Goal: Communication & Community: Answer question/provide support

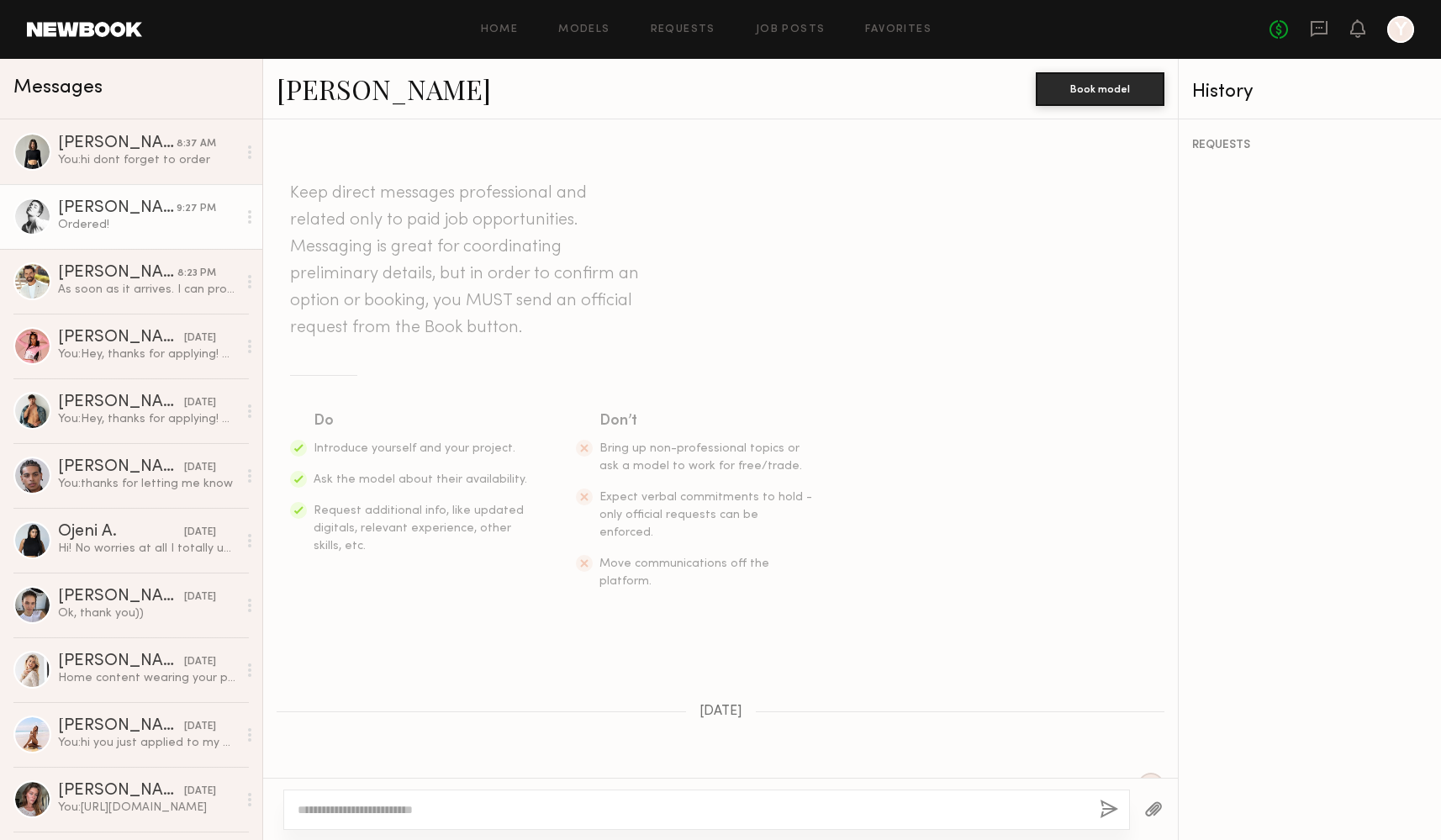
scroll to position [1545, 0]
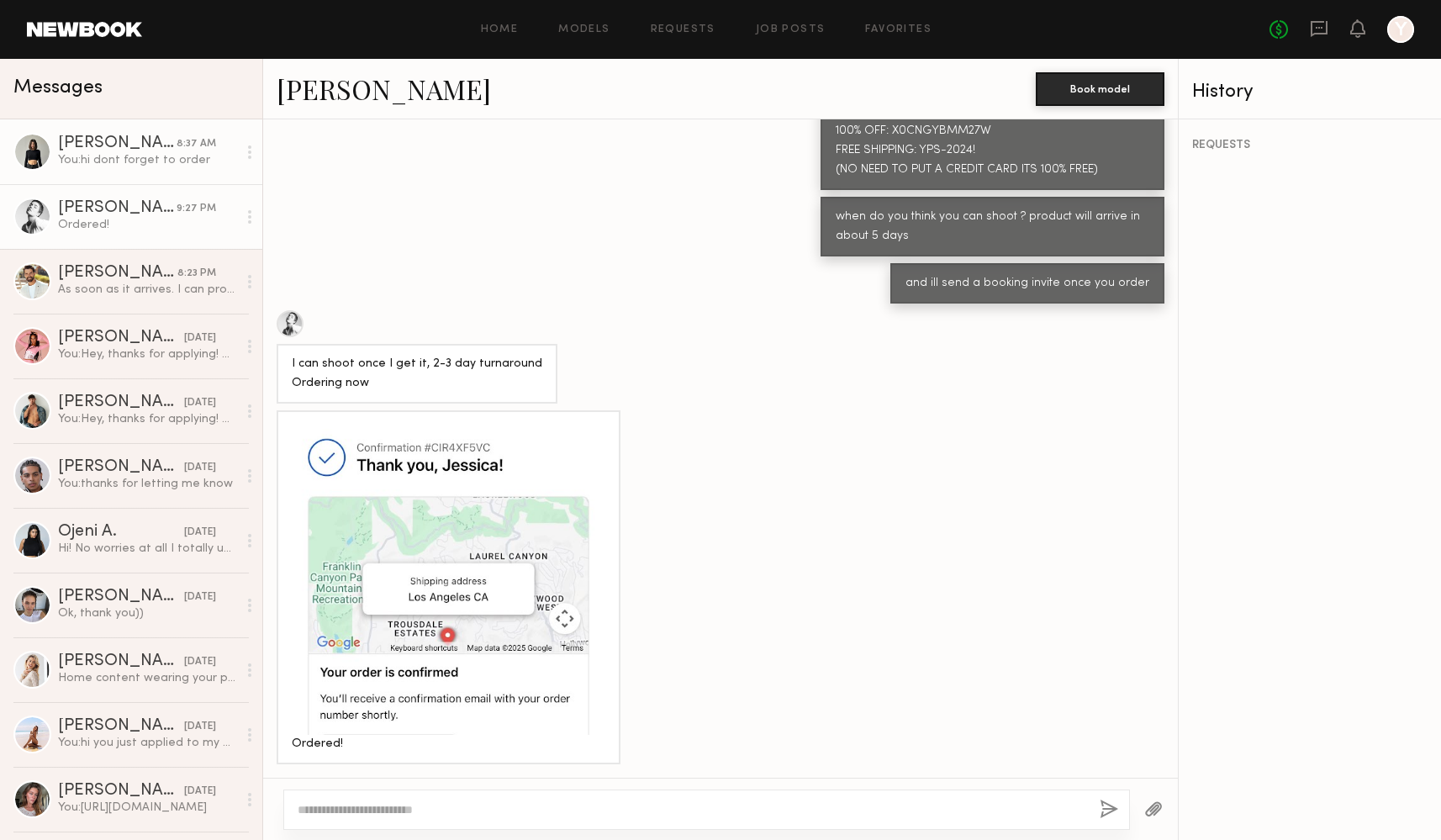
click at [121, 149] on div "[PERSON_NAME]" at bounding box center [118, 144] width 119 height 17
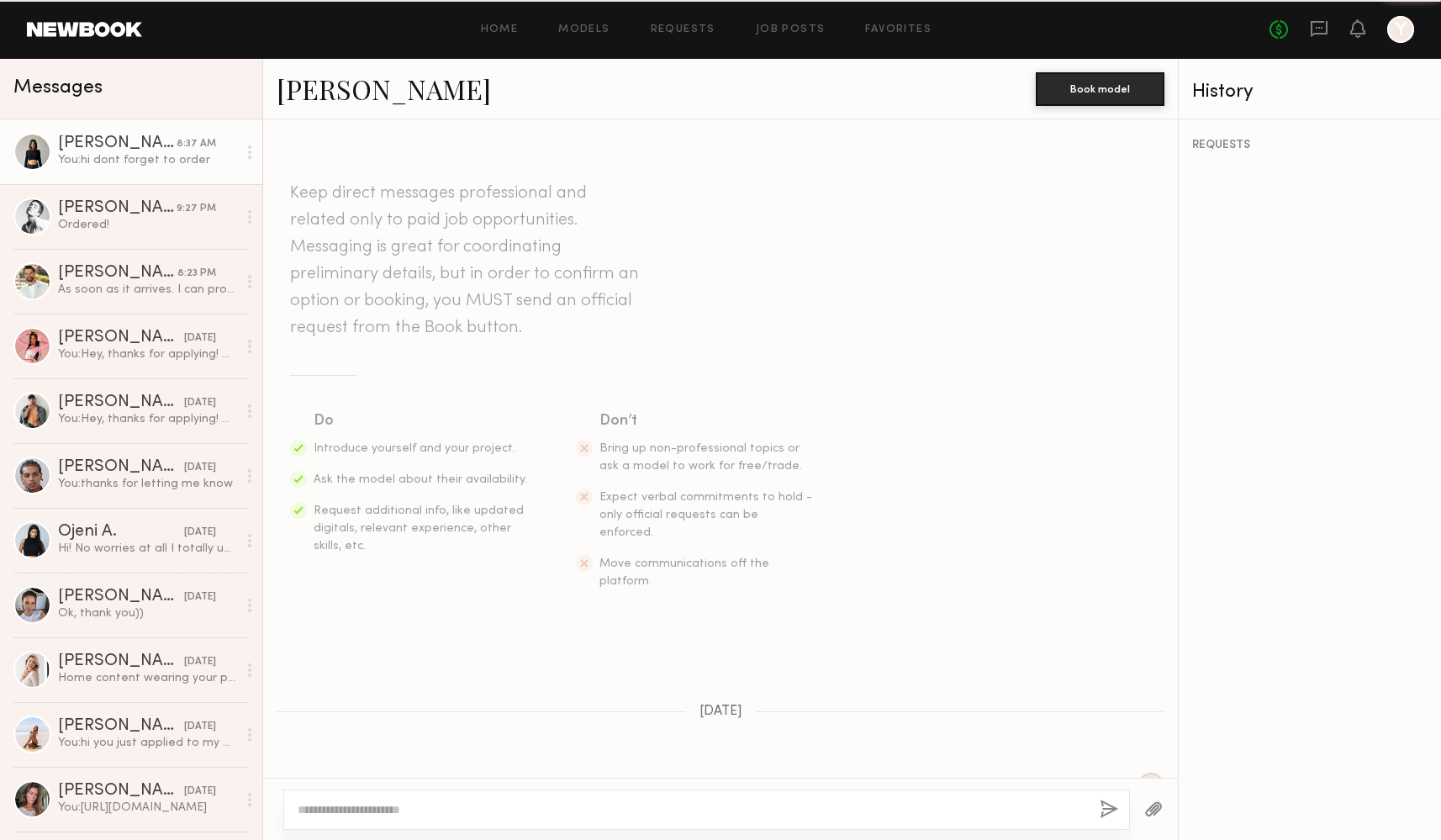
scroll to position [2265, 0]
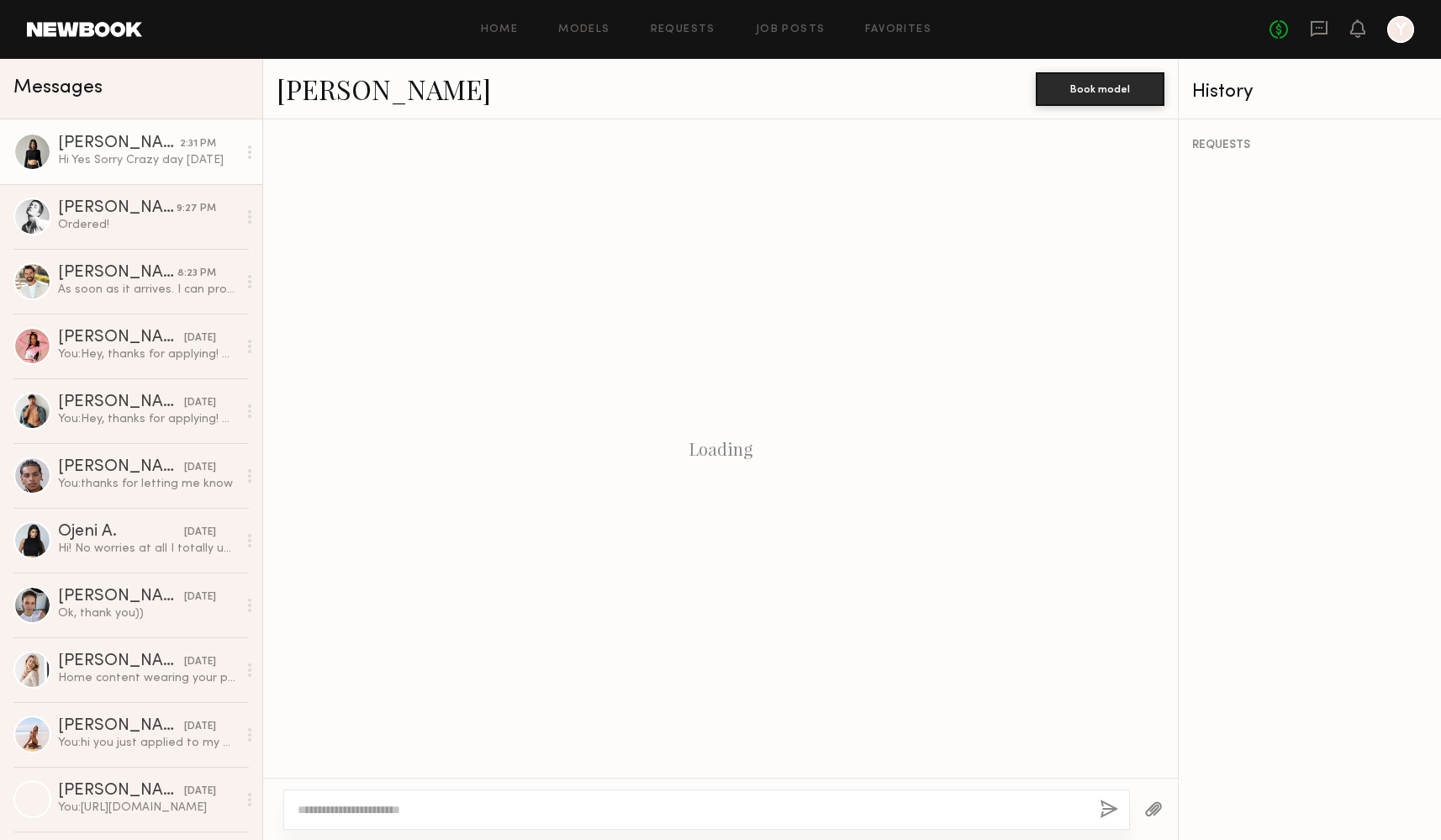
scroll to position [663, 0]
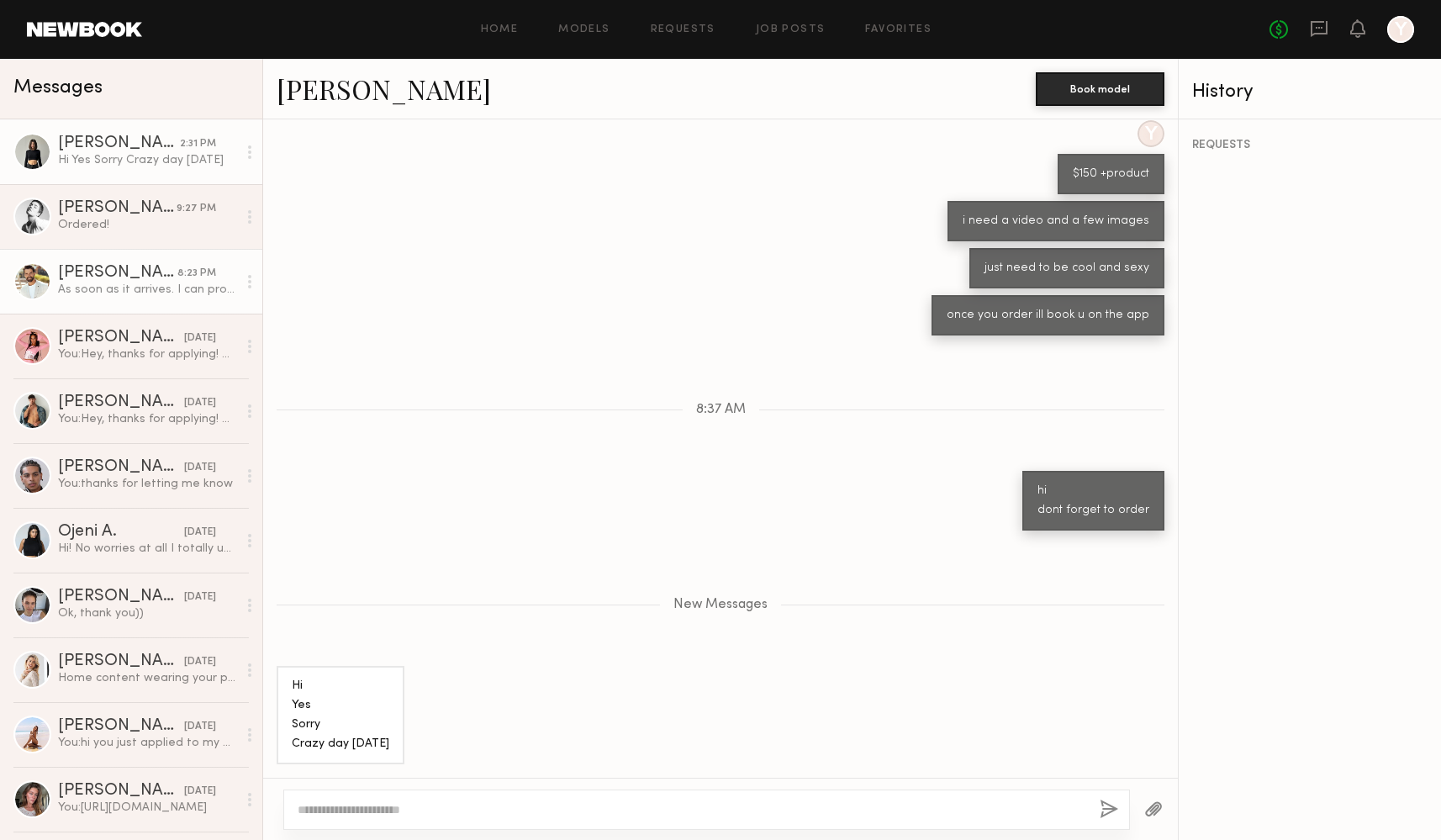
click at [692, 822] on div at bounding box center [707, 809] width 847 height 41
click at [657, 813] on textarea at bounding box center [691, 809] width 788 height 17
click at [415, 810] on textarea at bounding box center [691, 809] width 788 height 17
click at [346, 796] on div at bounding box center [707, 809] width 847 height 41
click at [136, 223] on div "Ordered!" at bounding box center [148, 225] width 180 height 16
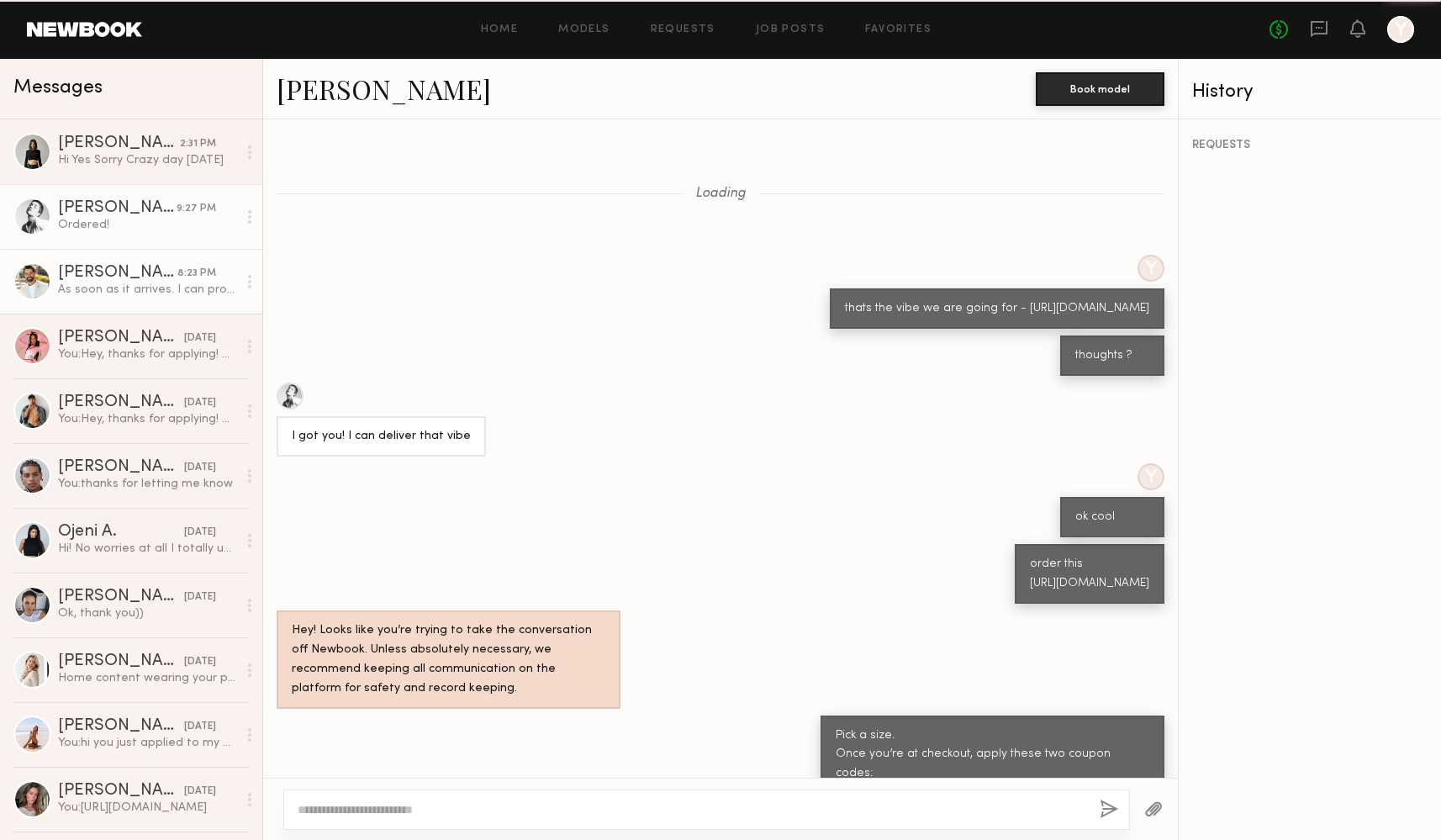
scroll to position [719, 0]
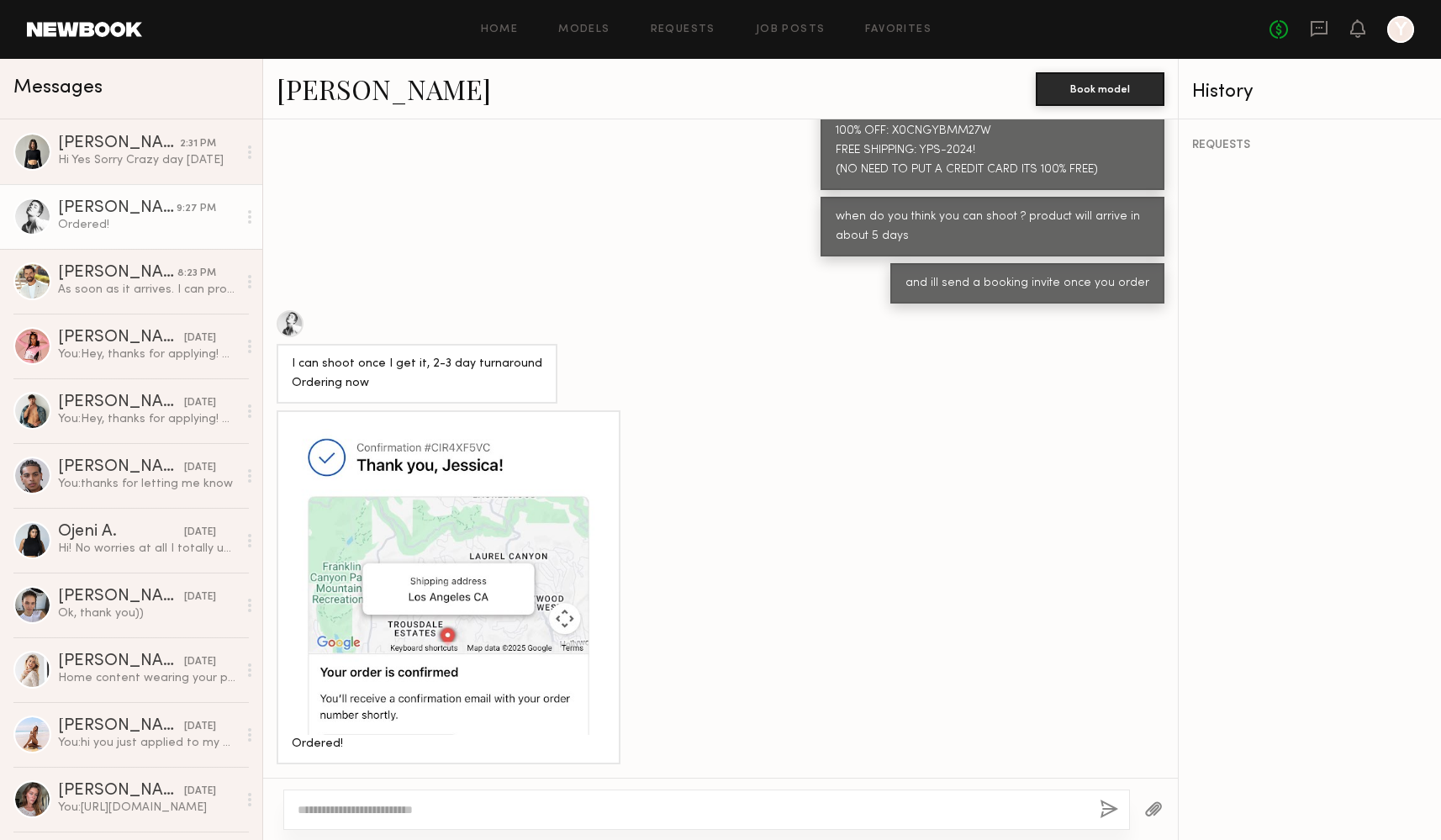
click at [113, 213] on div "[PERSON_NAME]" at bounding box center [118, 208] width 119 height 17
click at [130, 271] on div "[PERSON_NAME]" at bounding box center [118, 273] width 119 height 17
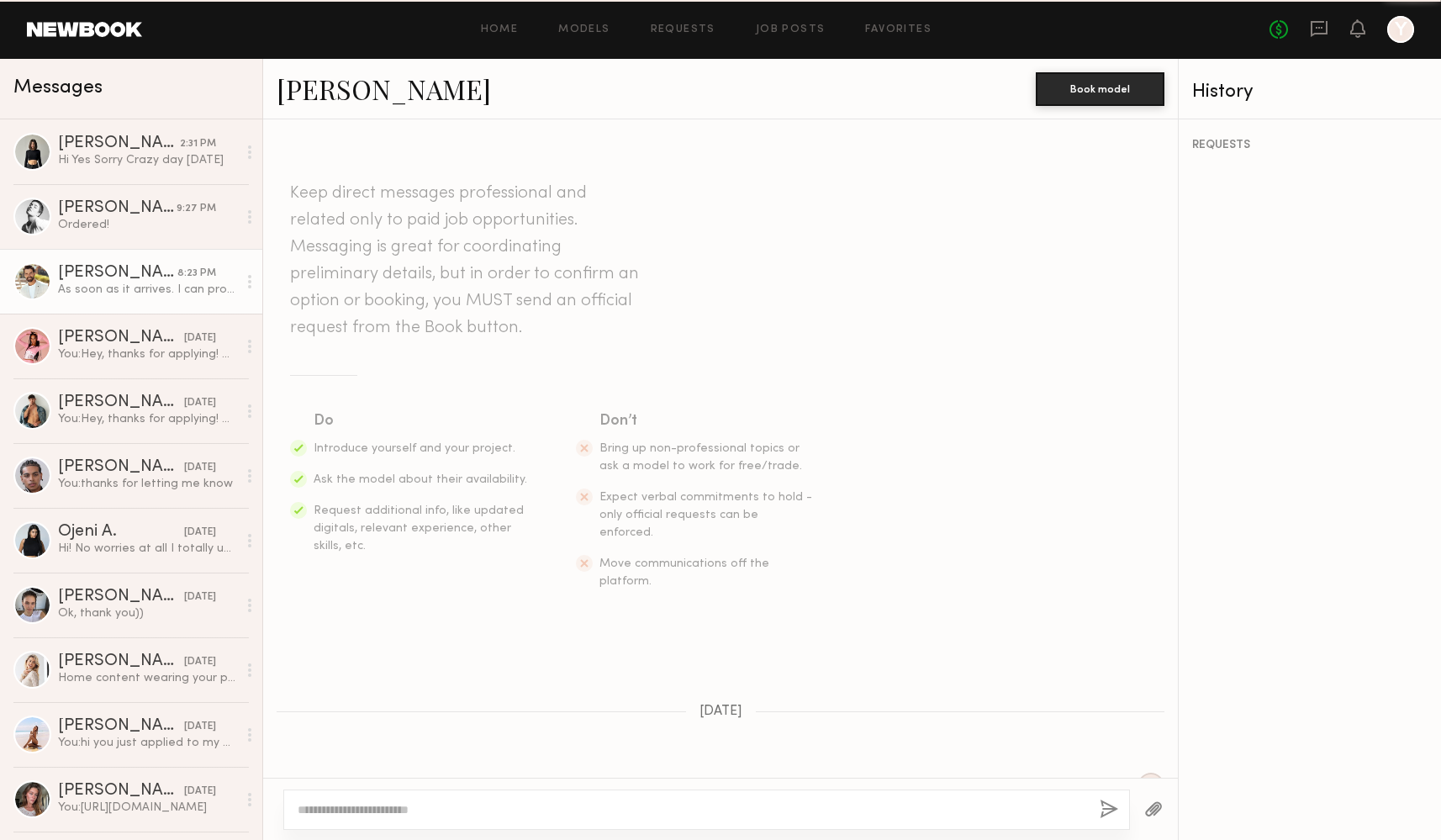
scroll to position [1056, 0]
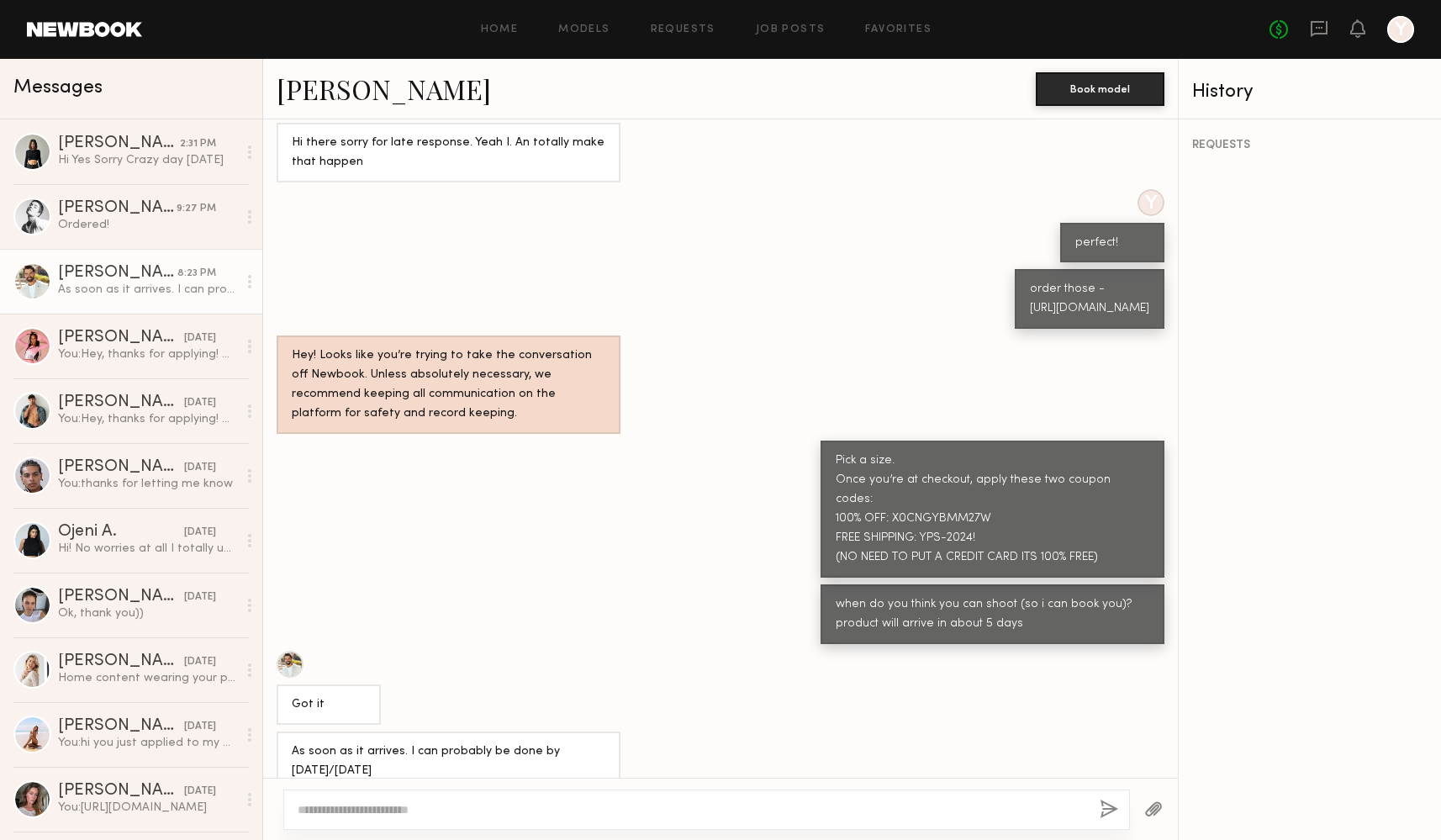
click at [568, 801] on textarea at bounding box center [691, 809] width 788 height 17
click at [143, 210] on div "[PERSON_NAME]" at bounding box center [118, 208] width 119 height 17
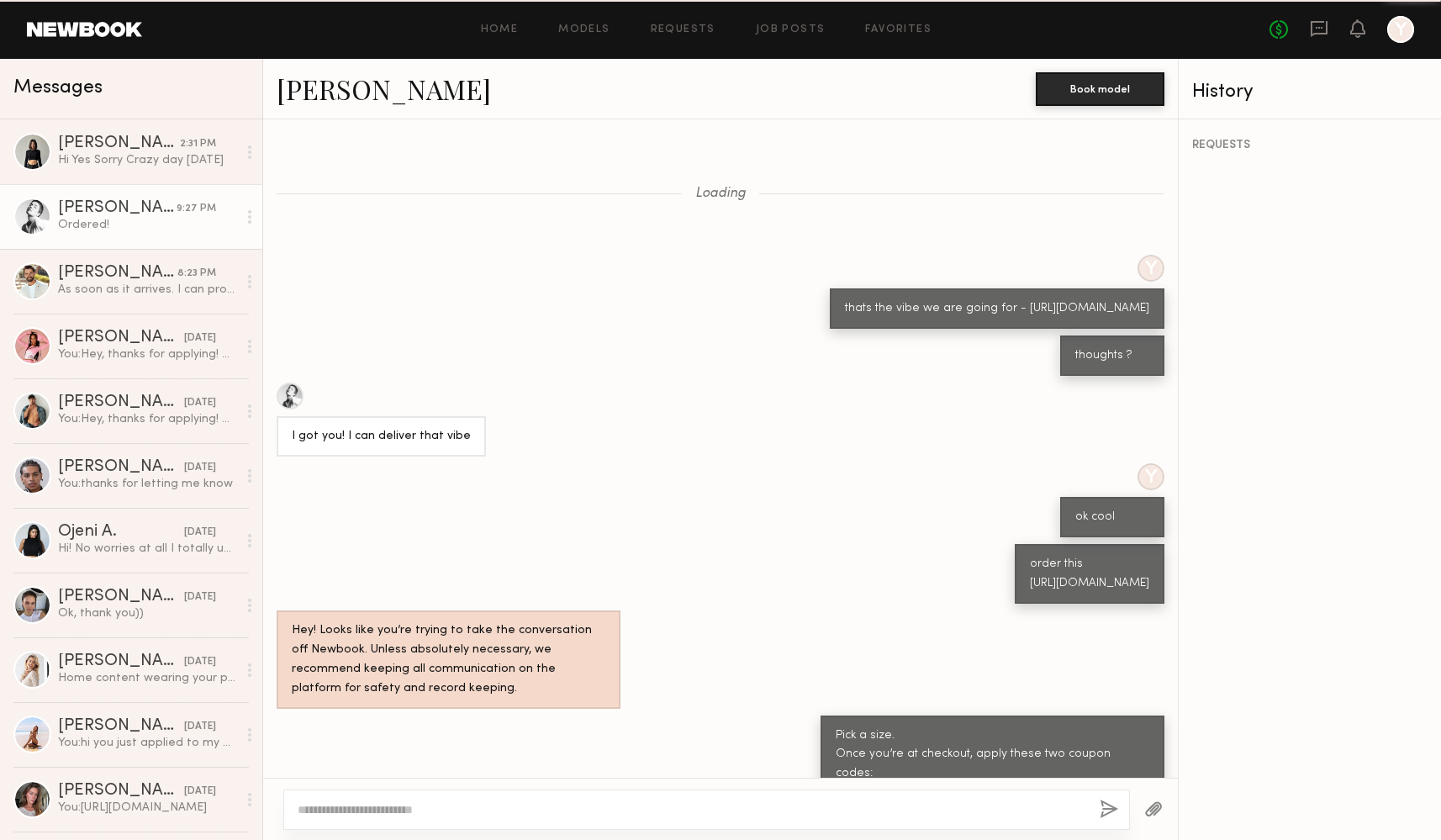
scroll to position [719, 0]
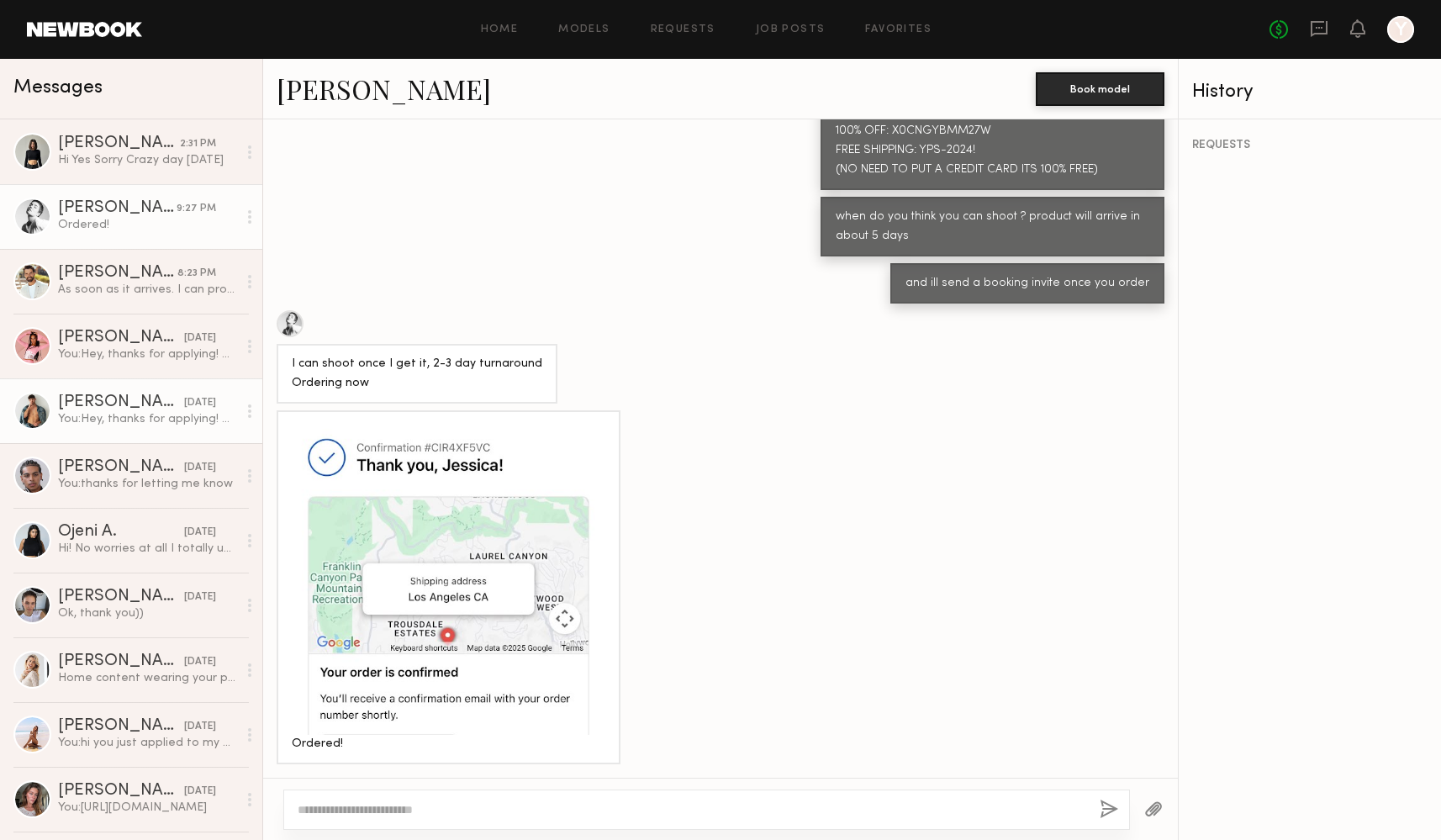
click at [141, 425] on div "You: Hey, thanks for applying! We think you’re going to be a great fit. Just wa…" at bounding box center [148, 420] width 180 height 16
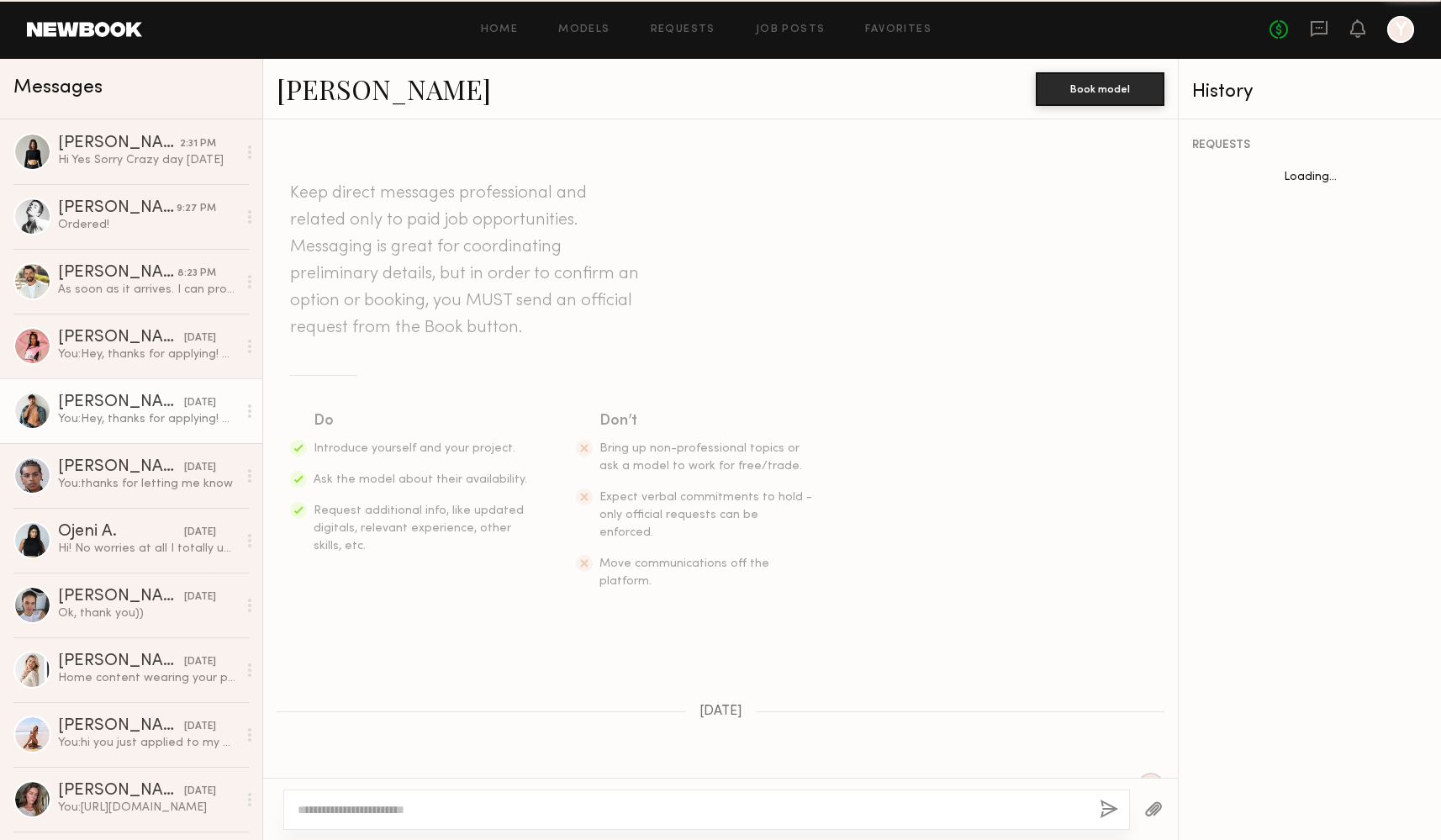
scroll to position [173, 0]
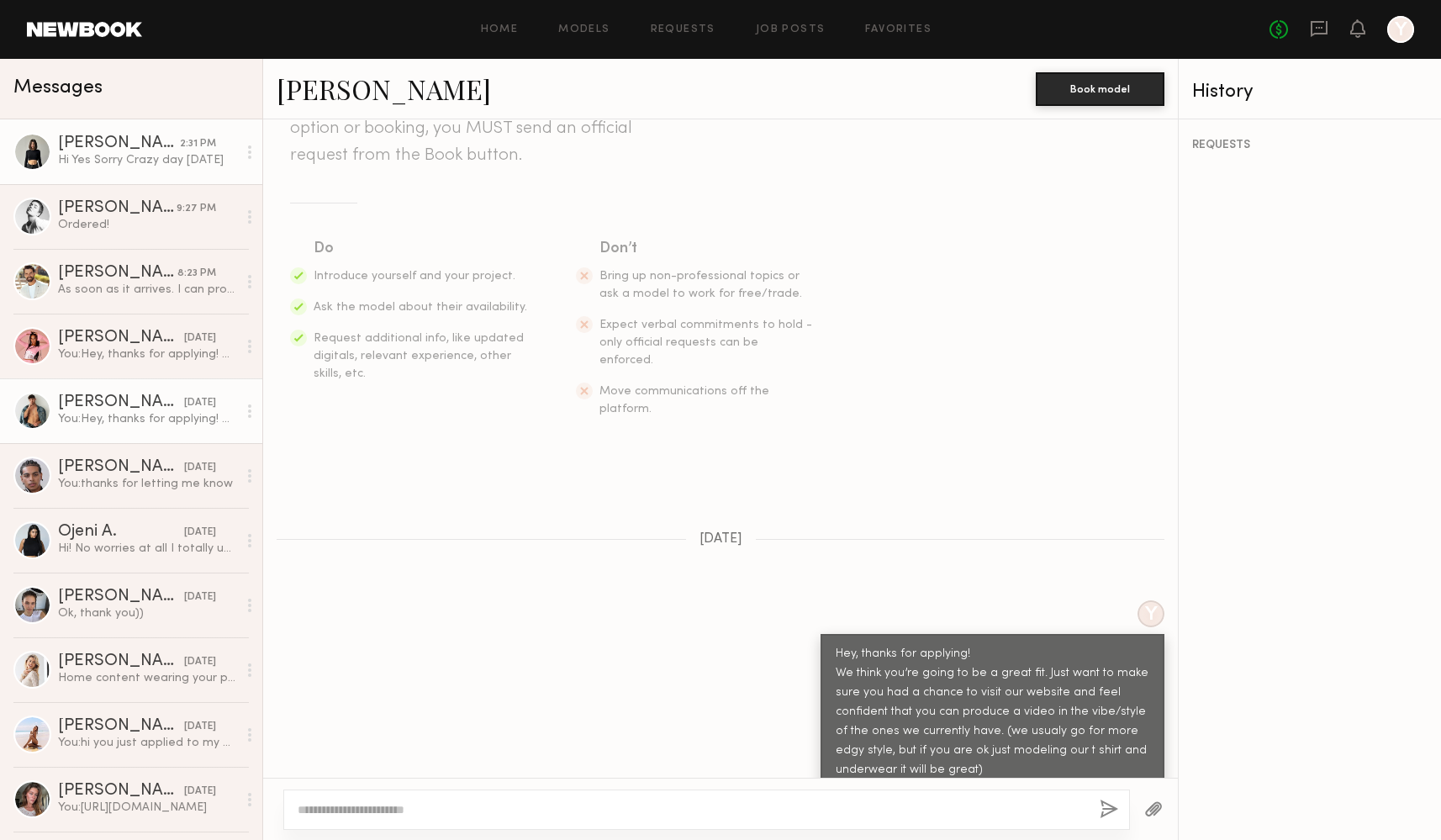
click at [136, 180] on link "Kate A. 2:31 PM Hi Yes Sorry Crazy day yesterday" at bounding box center [131, 151] width 263 height 64
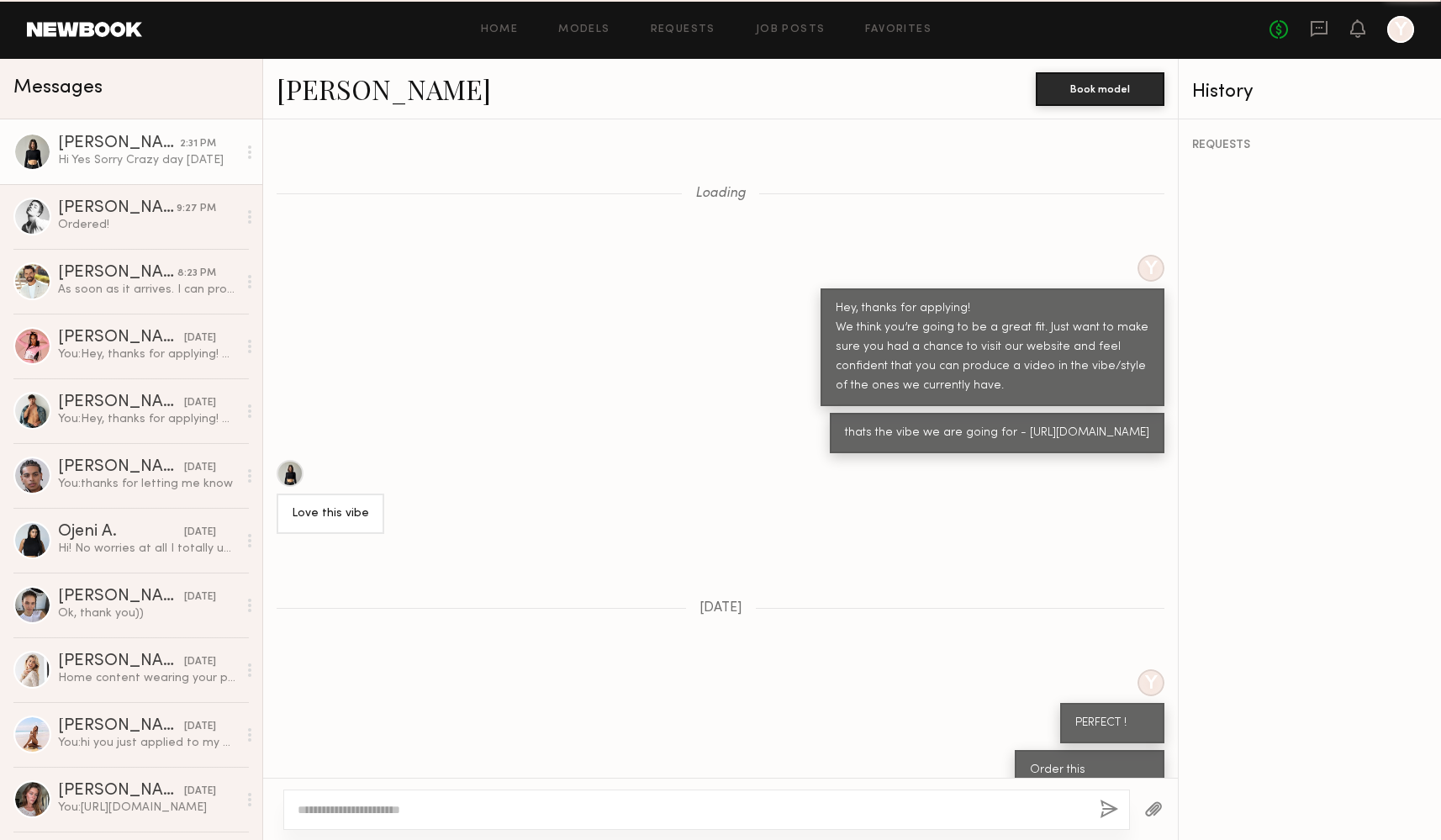
scroll to position [1667, 0]
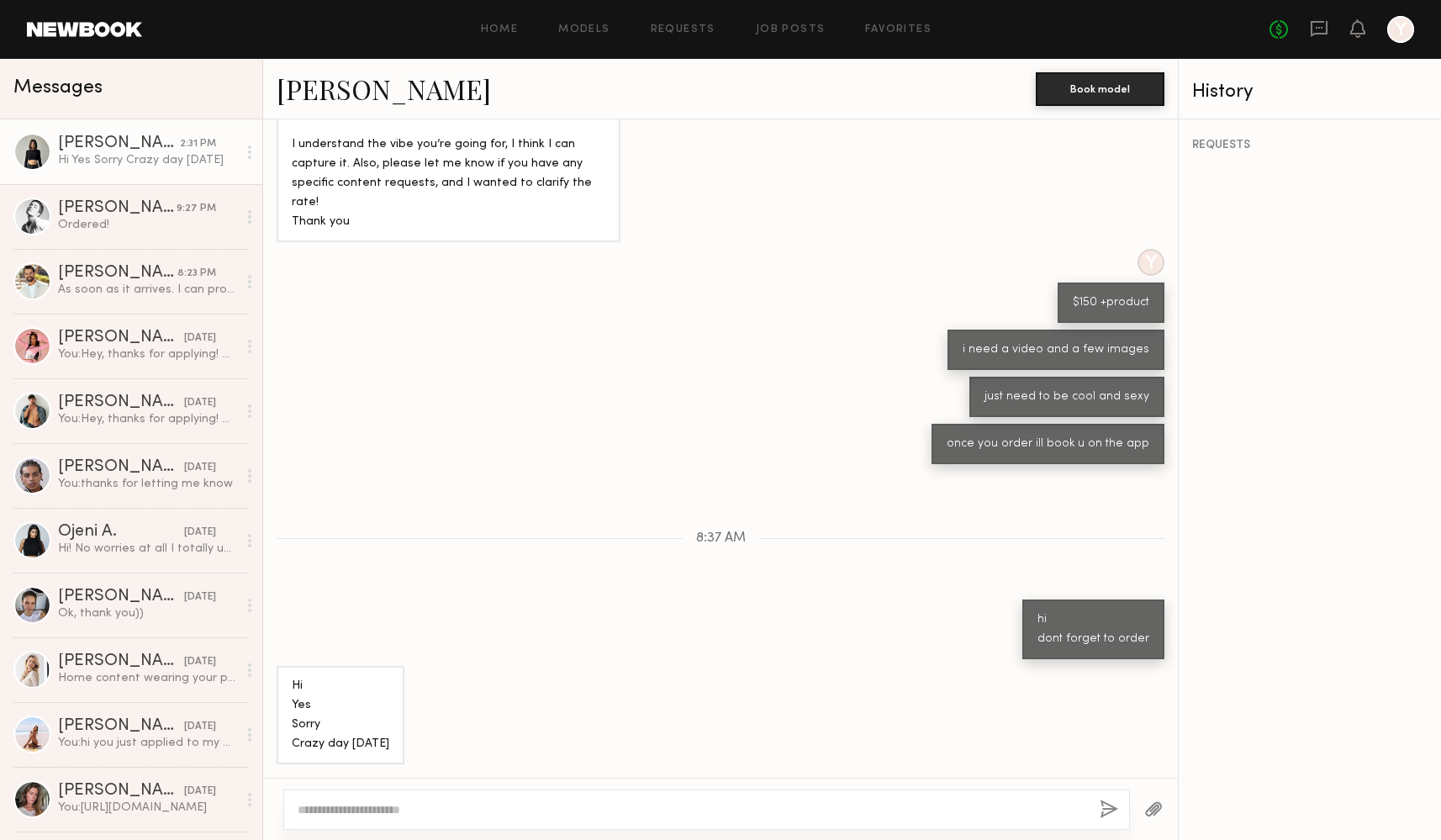
click at [520, 810] on textarea at bounding box center [691, 809] width 788 height 17
type textarea "**********"
click at [1103, 810] on button "button" at bounding box center [1109, 809] width 19 height 21
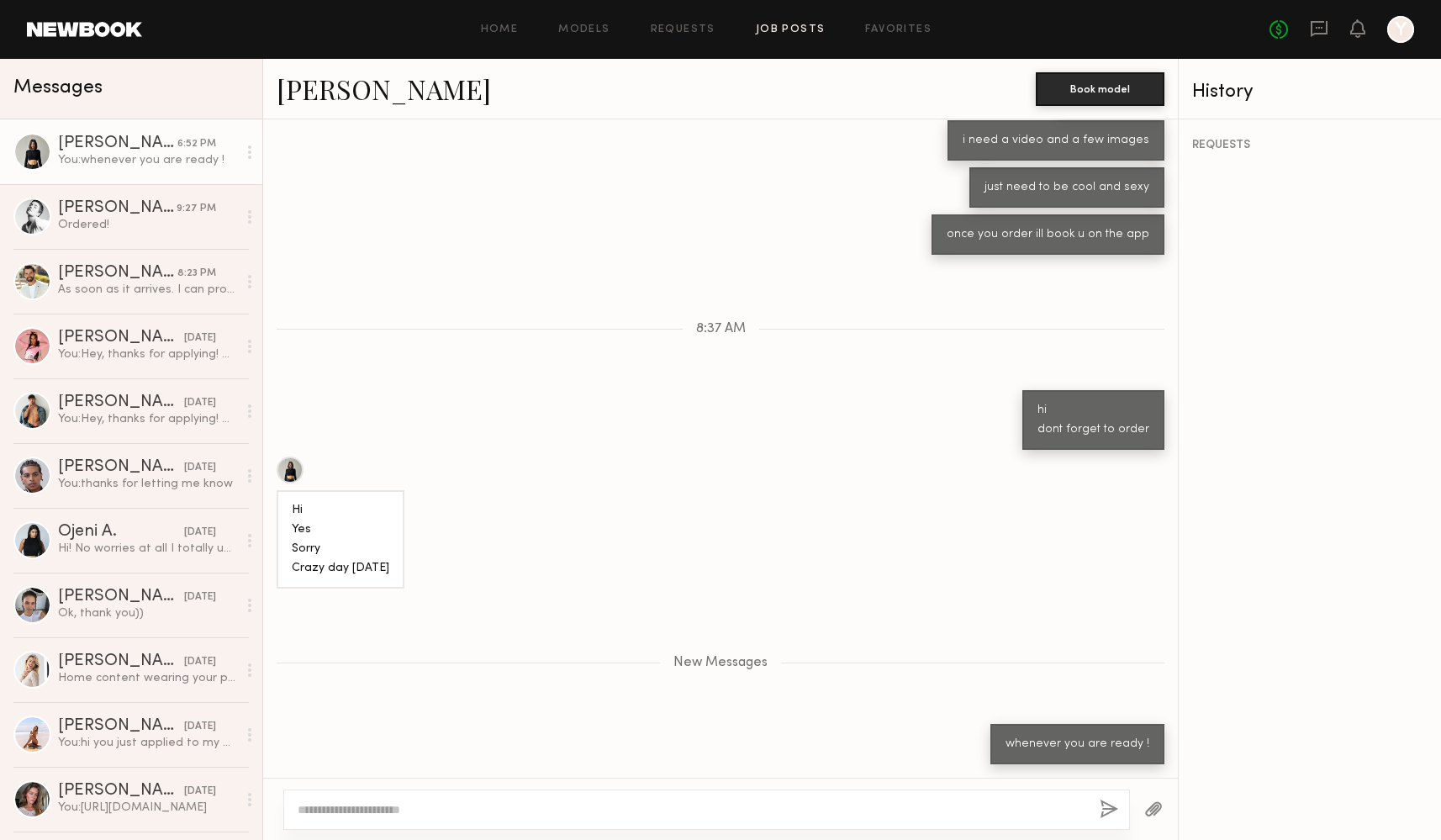
click at [772, 26] on link "Job Posts" at bounding box center [790, 30] width 69 height 11
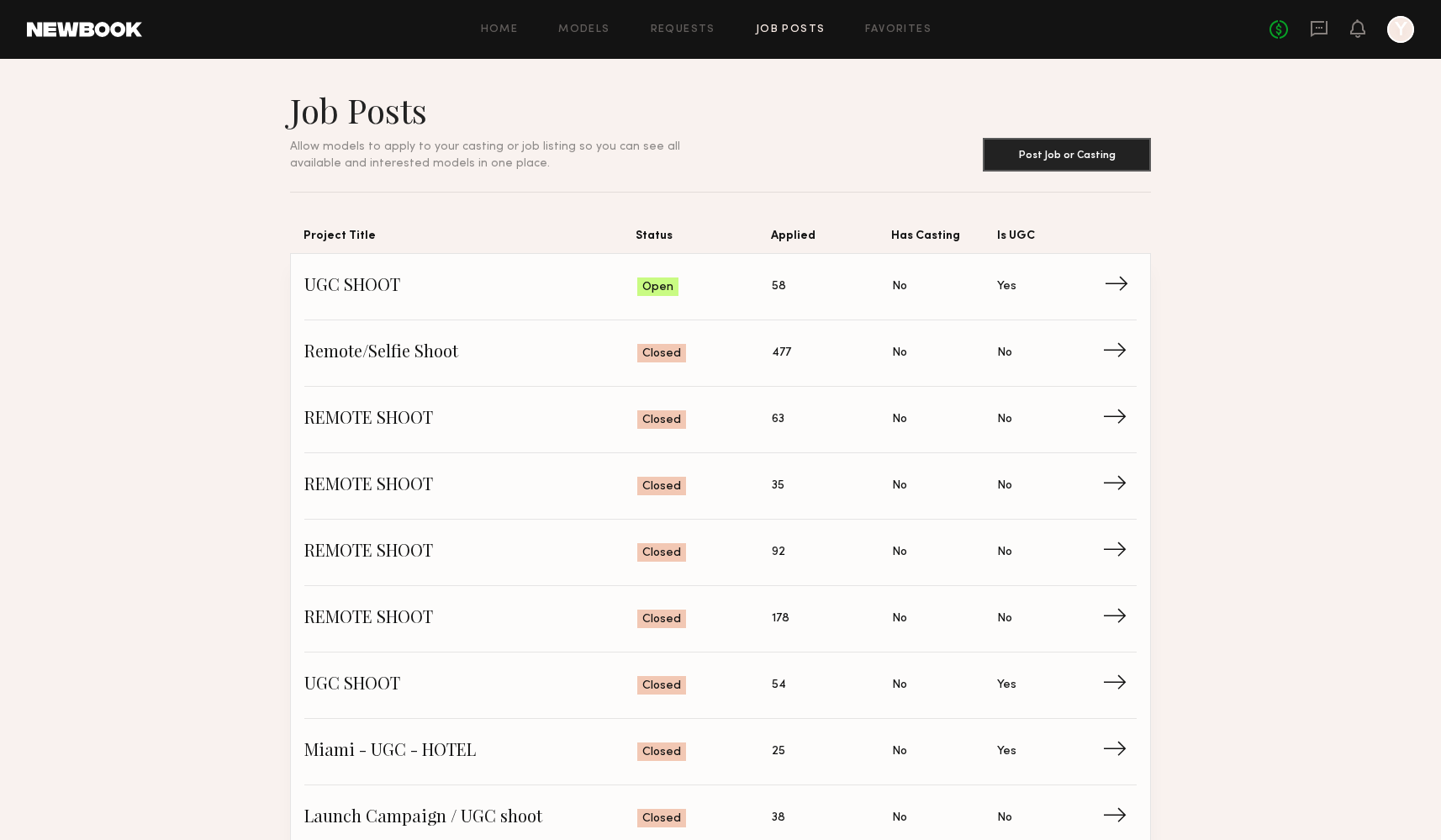
click at [322, 288] on span "UGC SHOOT" at bounding box center [471, 286] width 333 height 25
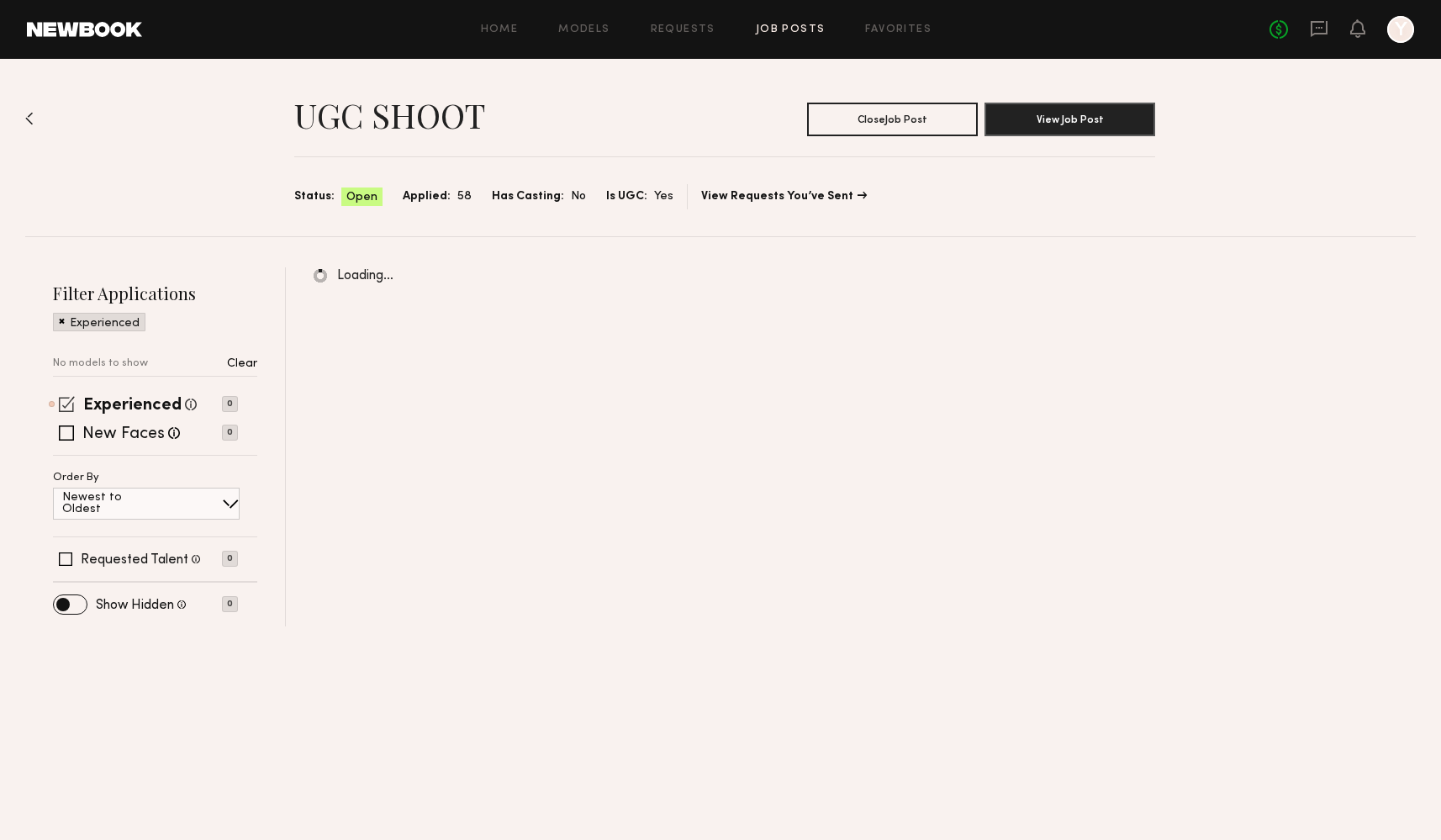
click at [69, 406] on span at bounding box center [66, 404] width 16 height 16
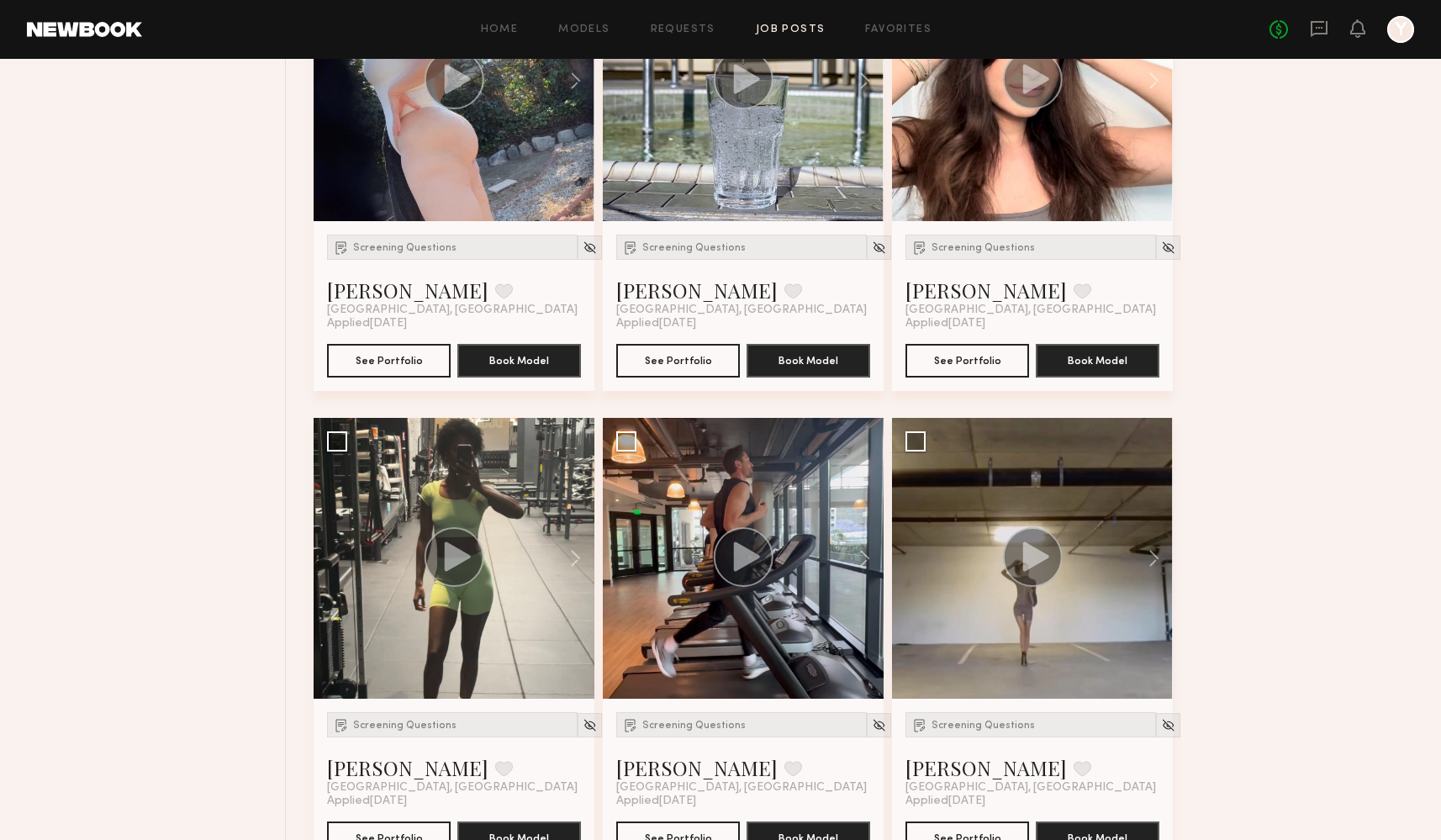
scroll to position [806, 0]
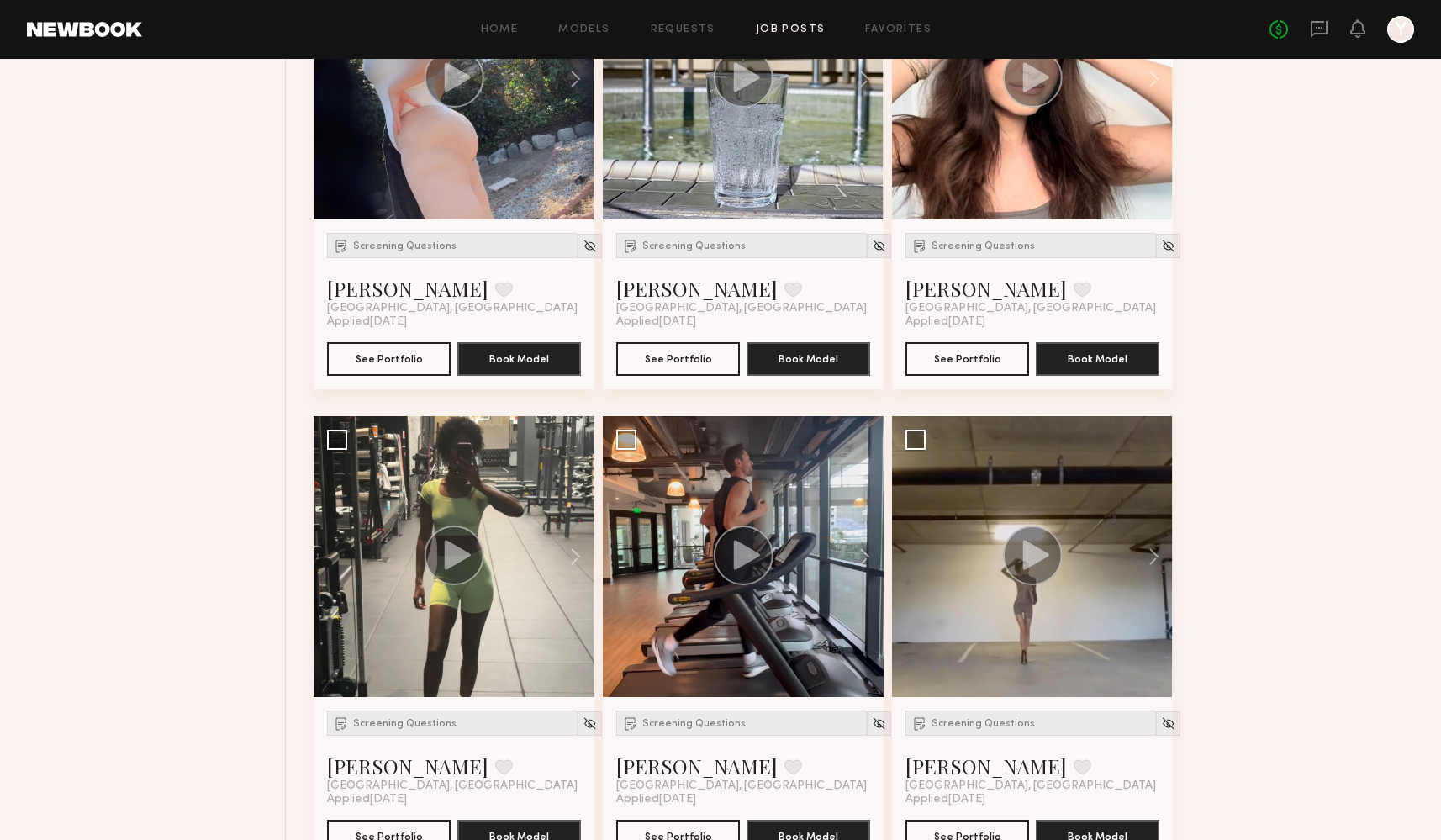
click at [1329, 28] on div "No fees up to $5,000 Y" at bounding box center [1342, 29] width 145 height 27
click at [1317, 36] on icon at bounding box center [1319, 29] width 19 height 19
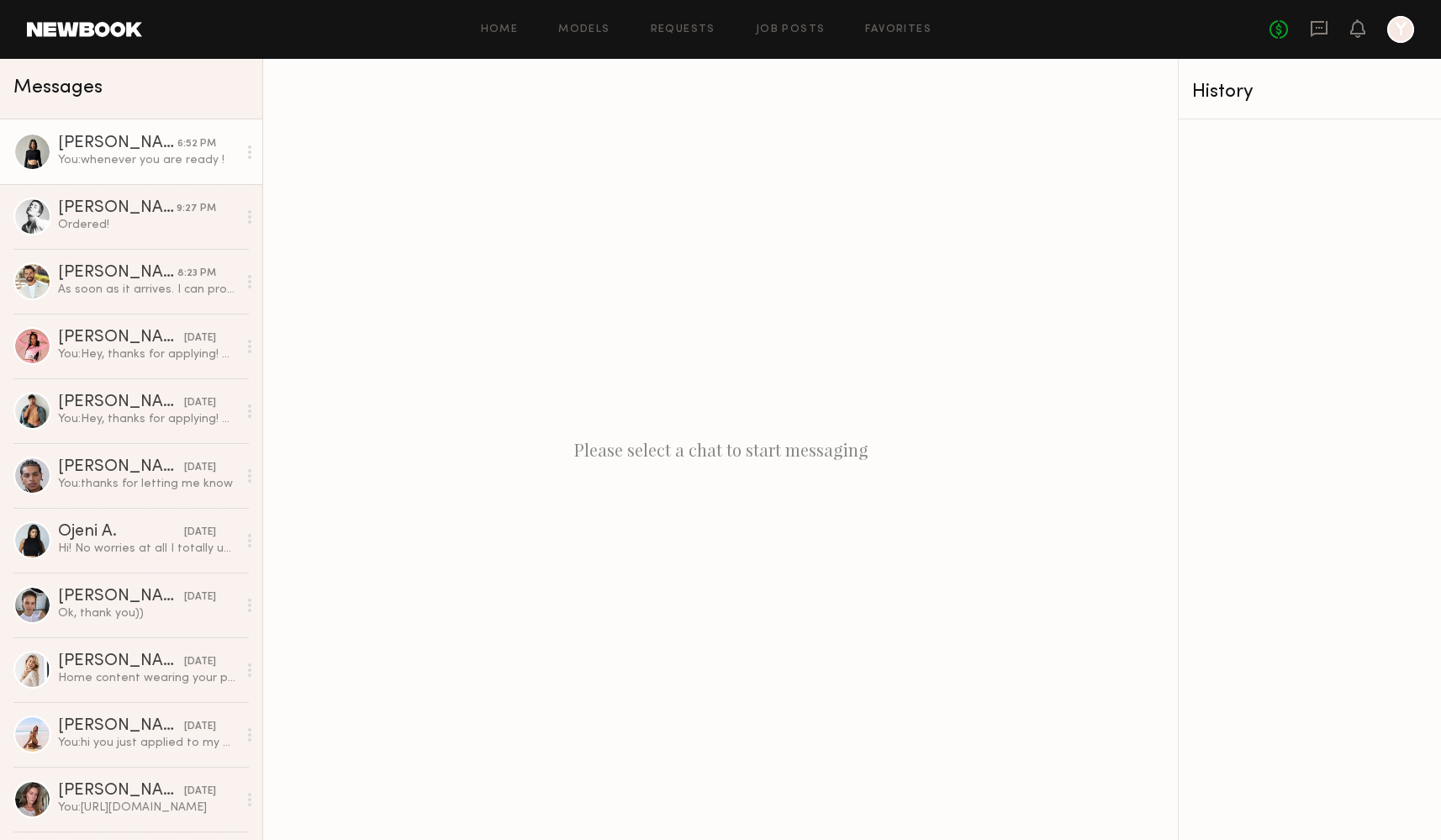
click at [130, 166] on div "You: whenever you are ready !" at bounding box center [148, 160] width 180 height 16
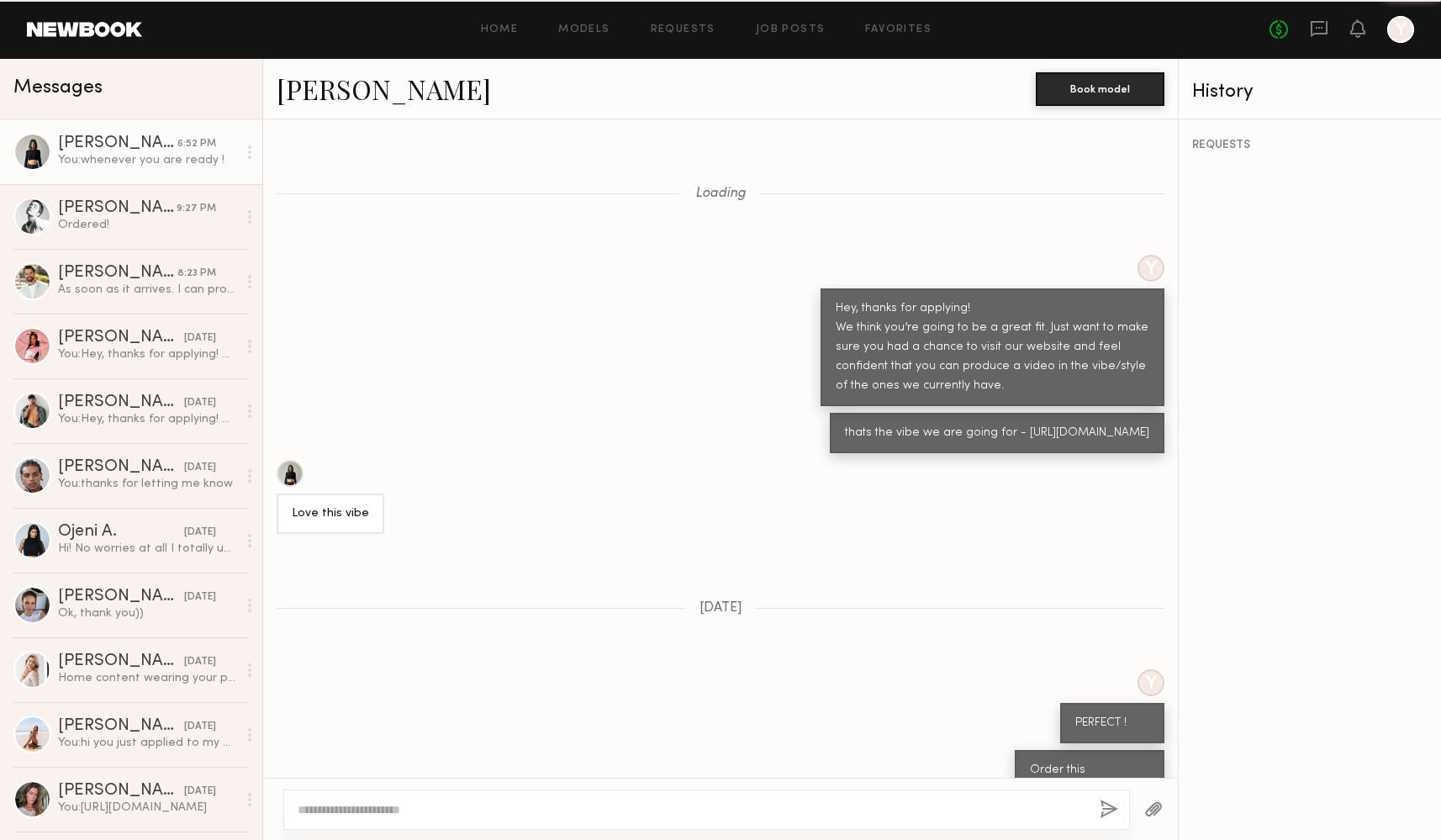
scroll to position [1747, 0]
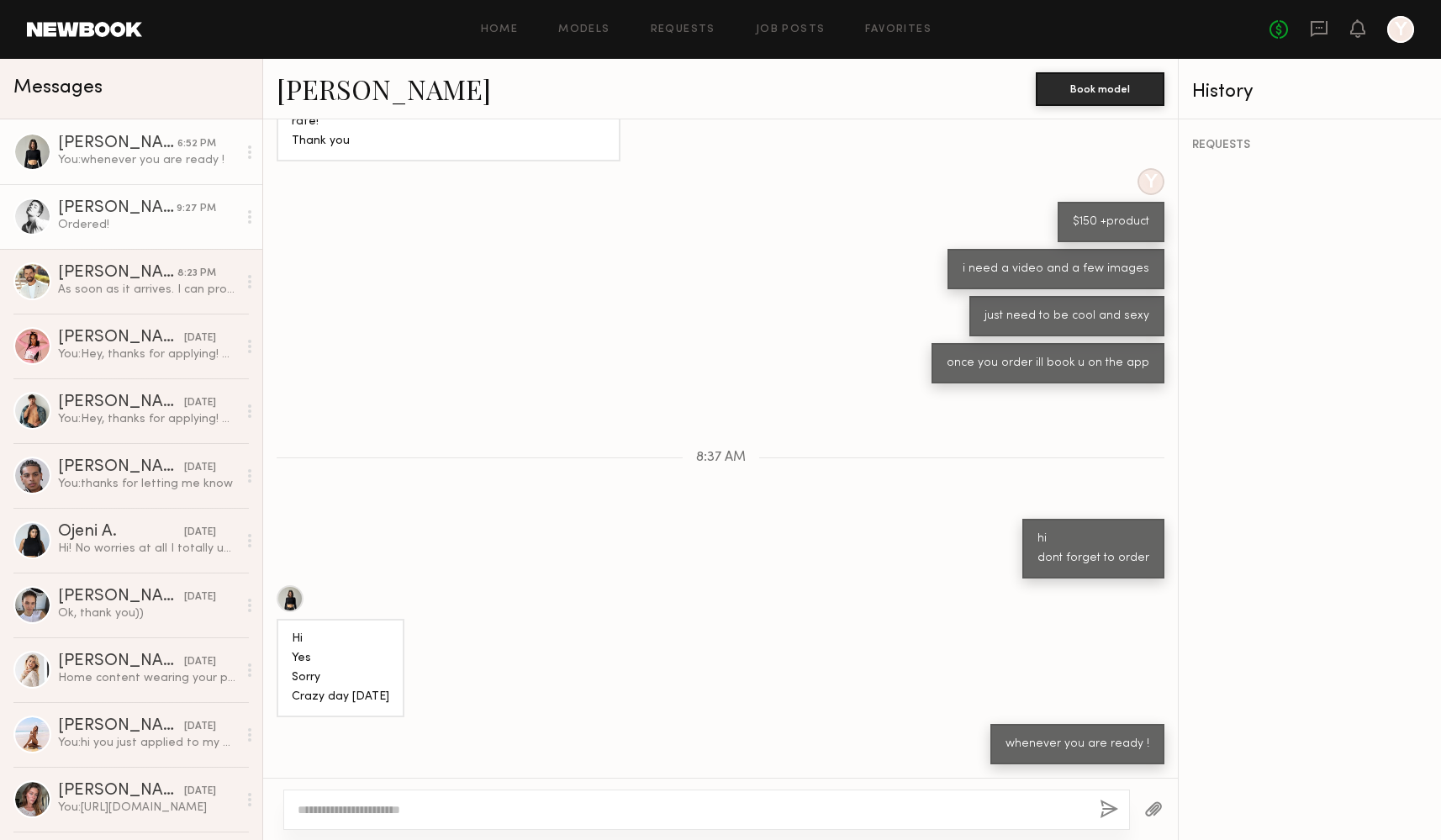
click at [115, 213] on div "[PERSON_NAME]" at bounding box center [118, 208] width 119 height 17
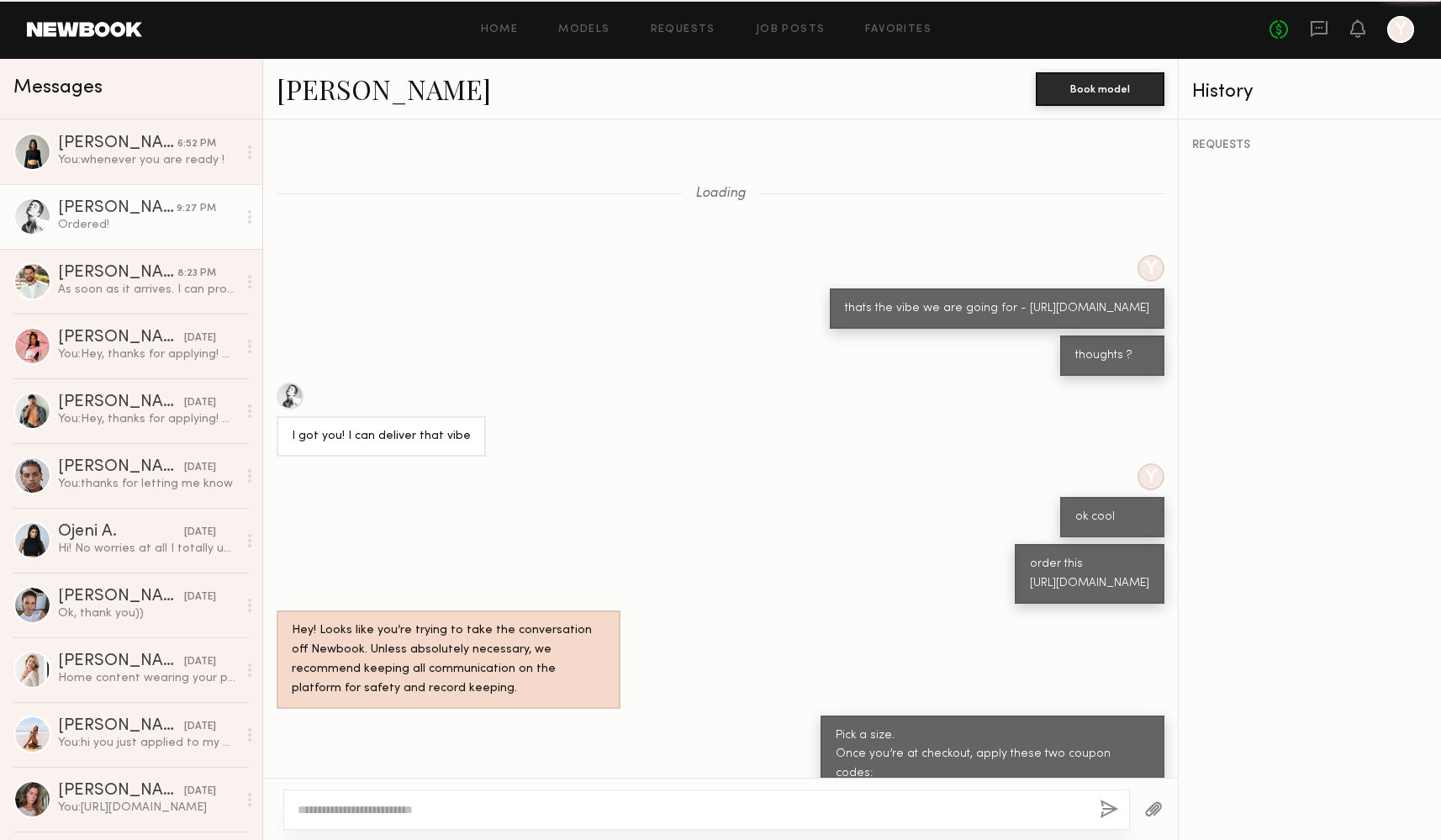
scroll to position [719, 0]
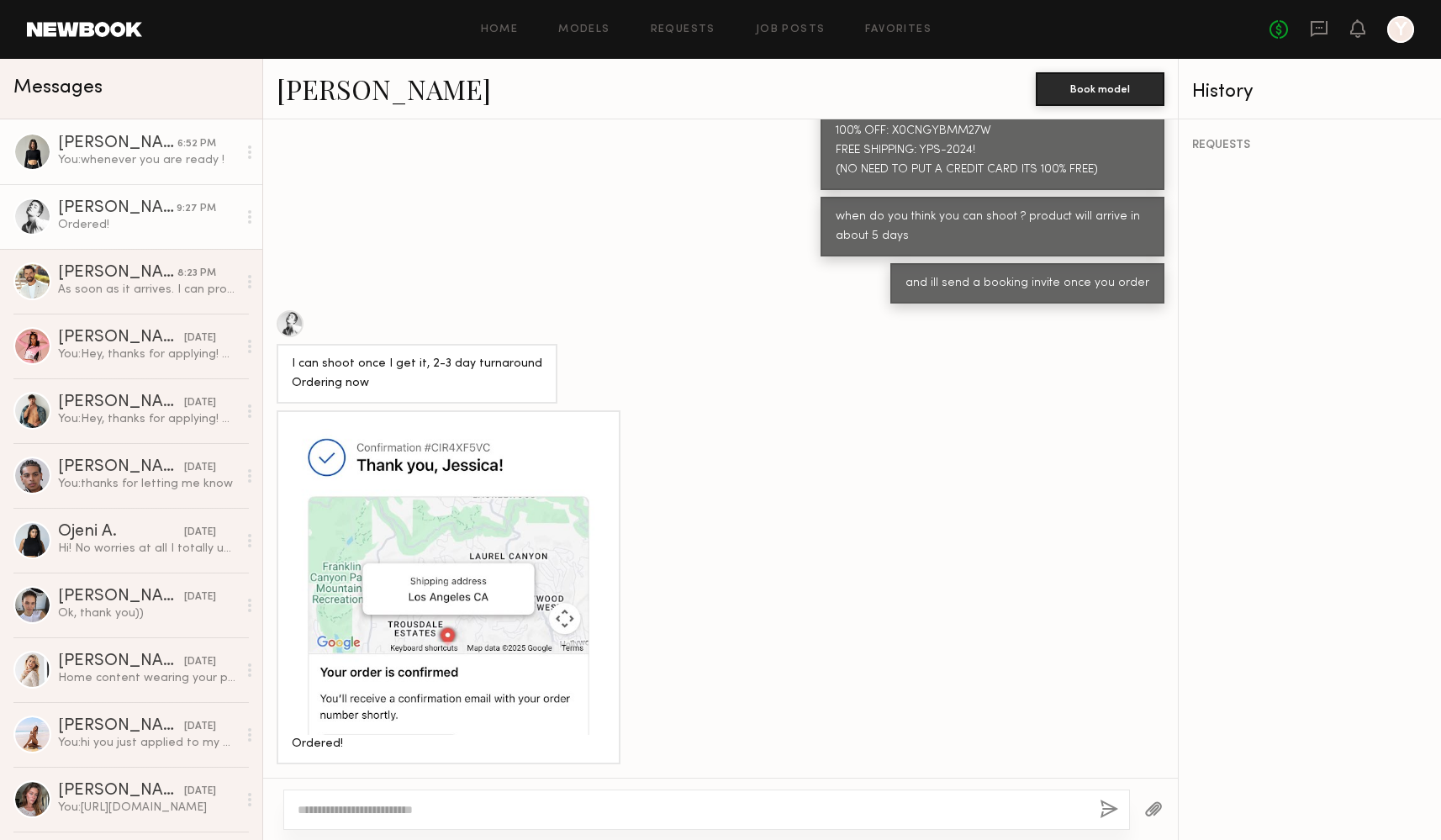
click at [130, 180] on link "Kate A. 6:52 PM You: whenever you are ready !" at bounding box center [131, 151] width 263 height 64
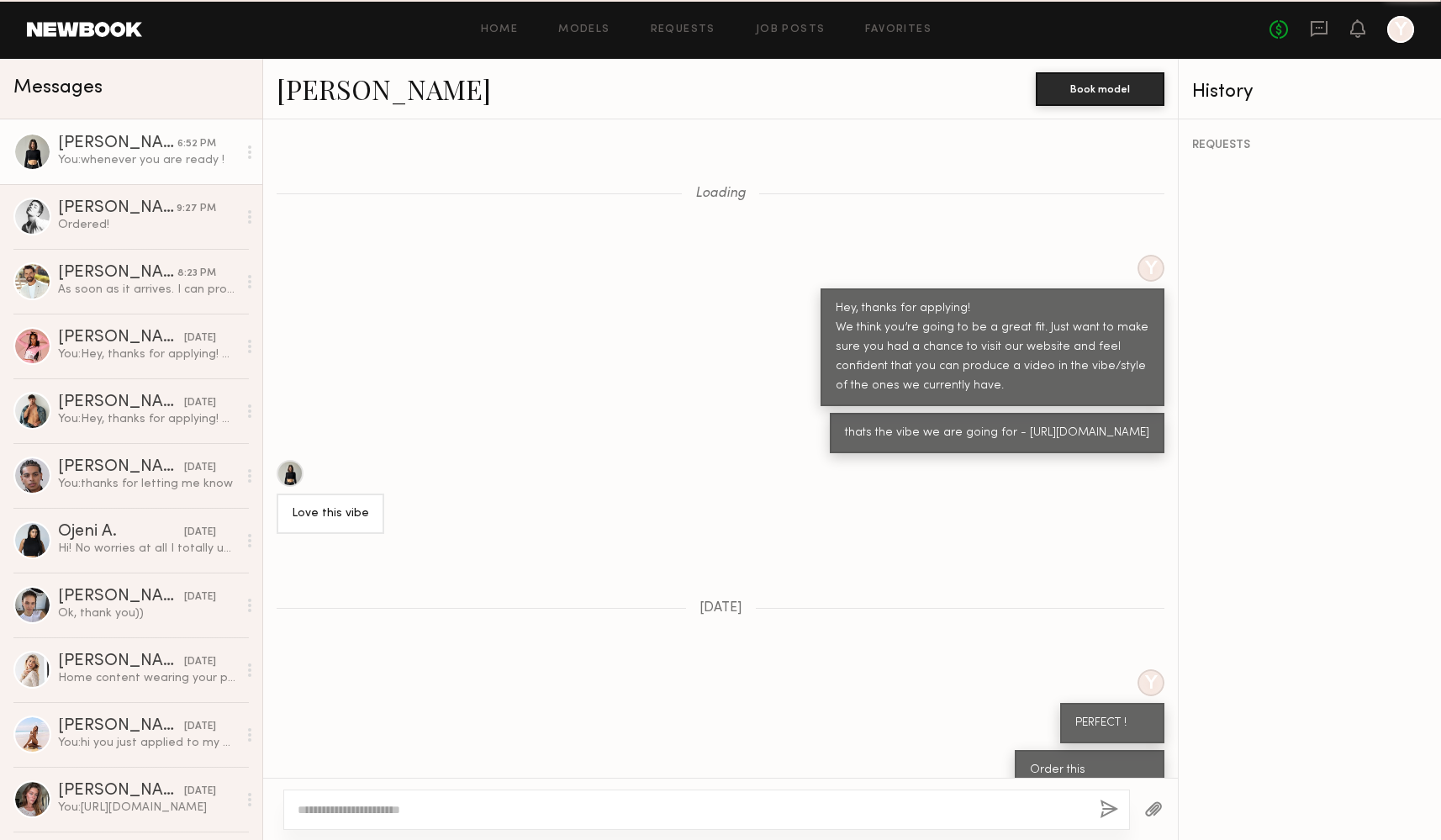
scroll to position [1747, 0]
